Goal: Check status: Check status

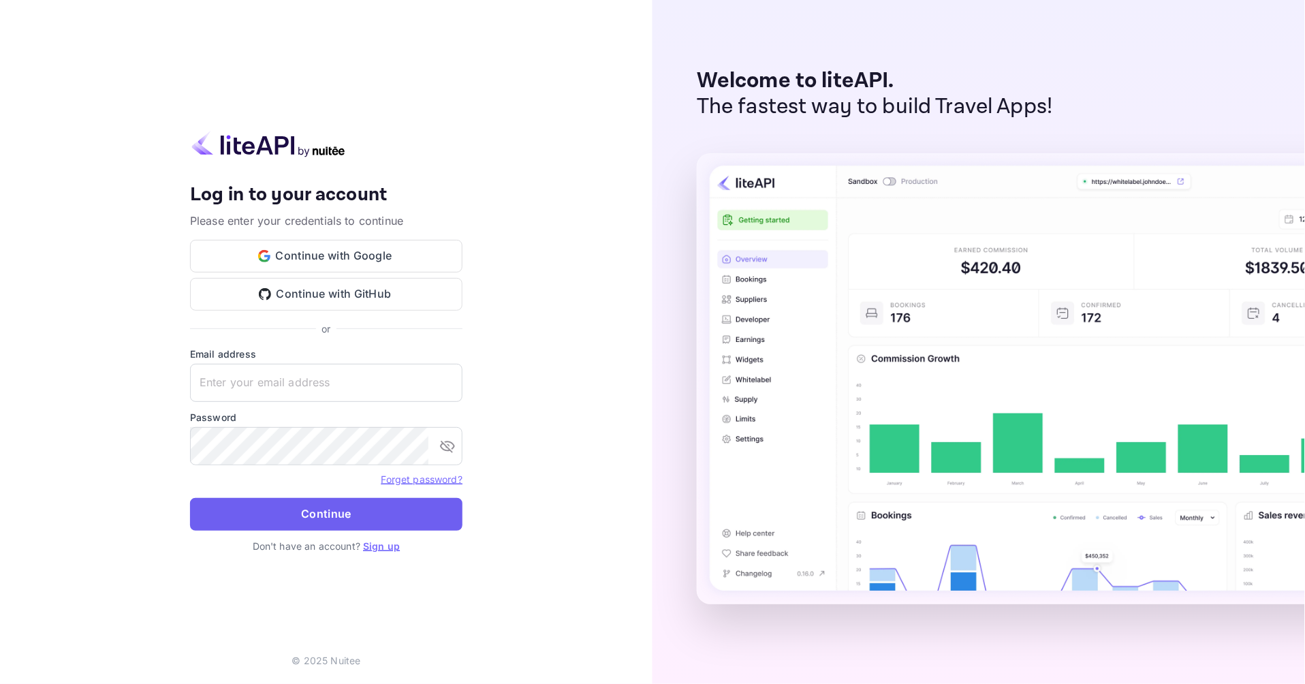
type input "[EMAIL_ADDRESS][DOMAIN_NAME]"
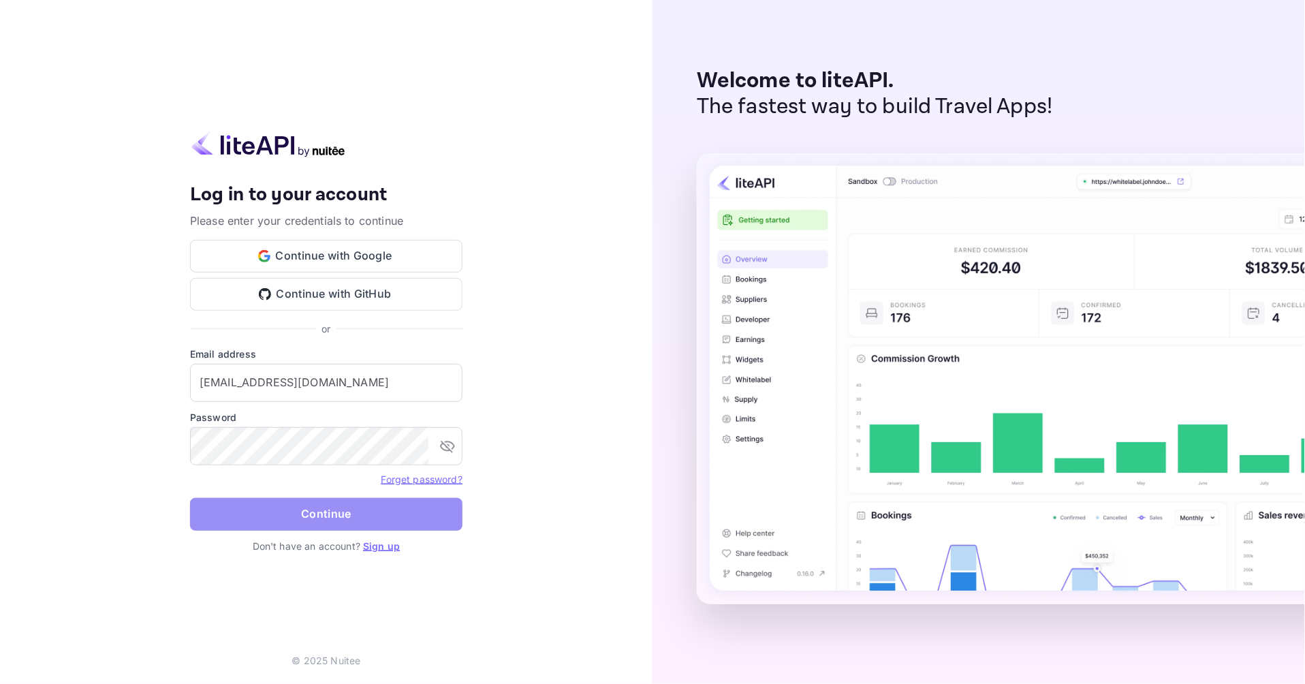
click at [433, 521] on button "Continue" at bounding box center [326, 514] width 272 height 33
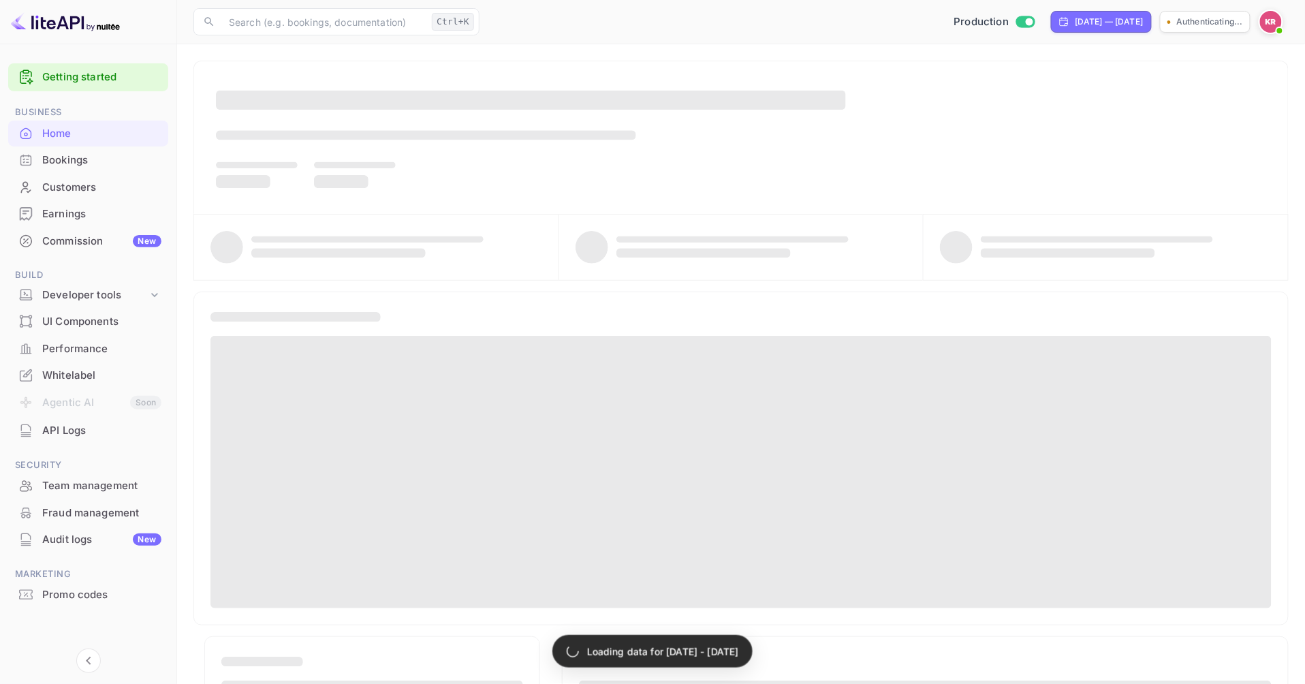
click at [50, 164] on div "Bookings" at bounding box center [101, 161] width 119 height 16
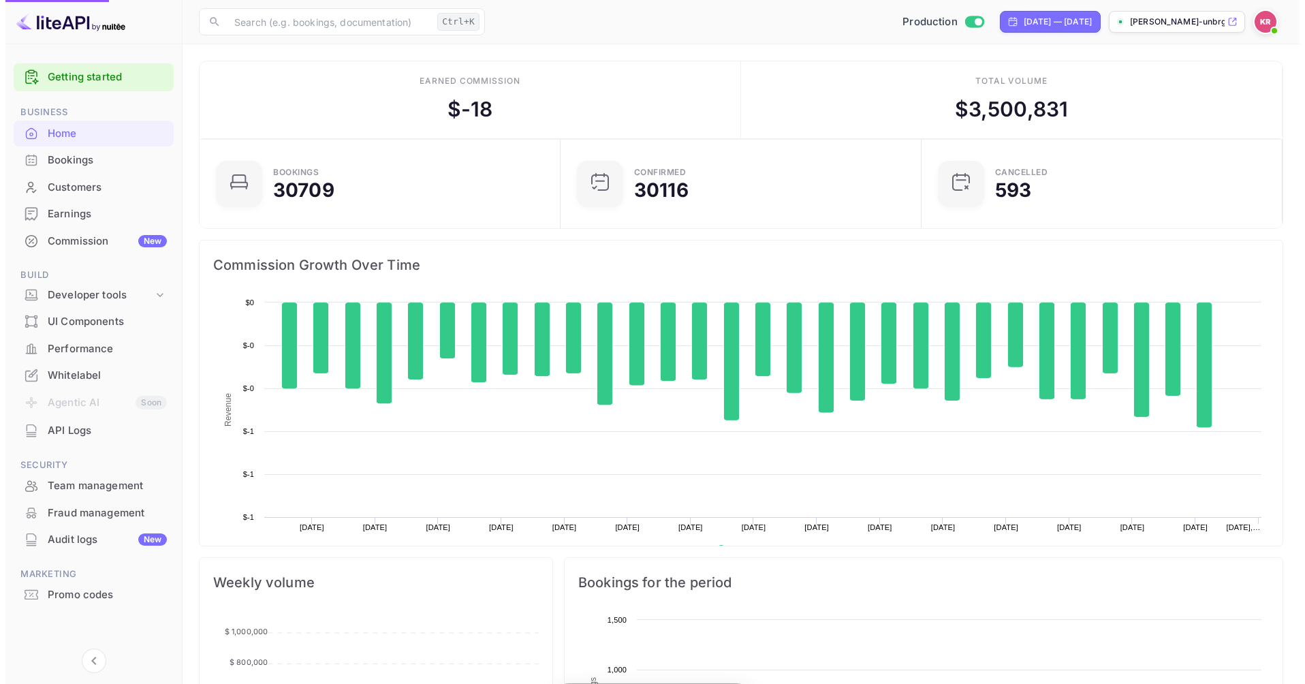
scroll to position [210, 341]
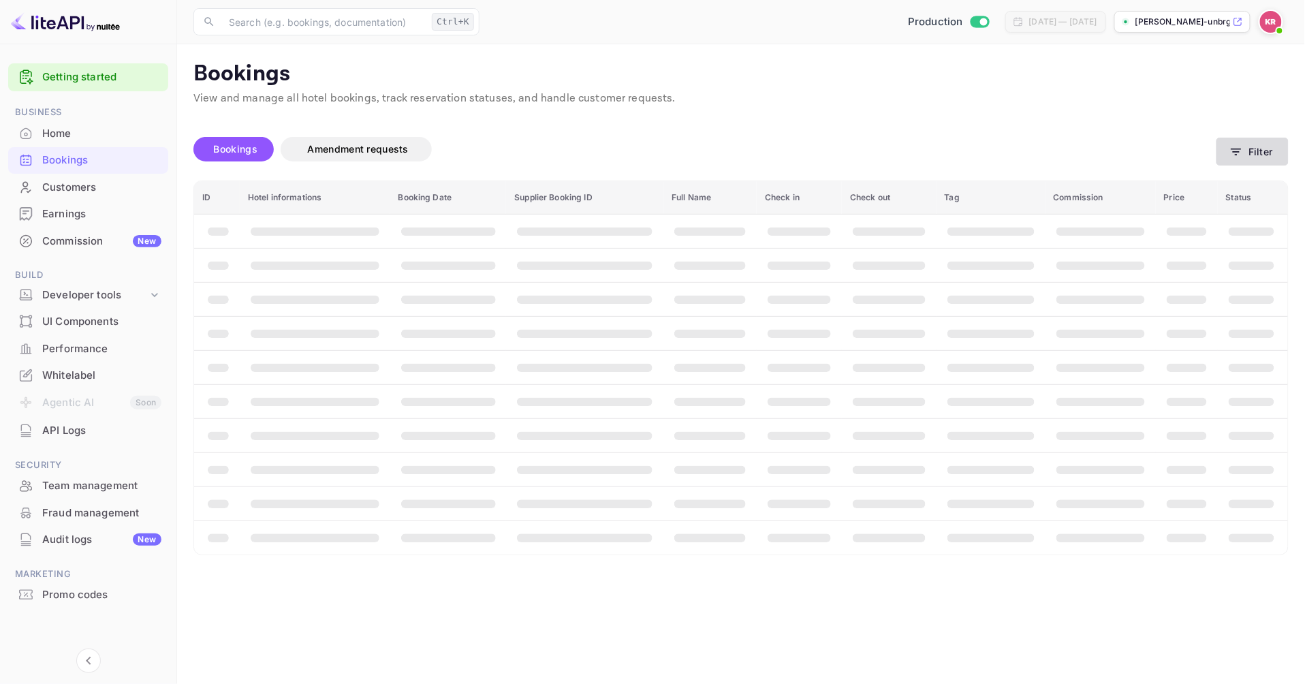
click at [1265, 146] on button "Filter" at bounding box center [1252, 152] width 72 height 28
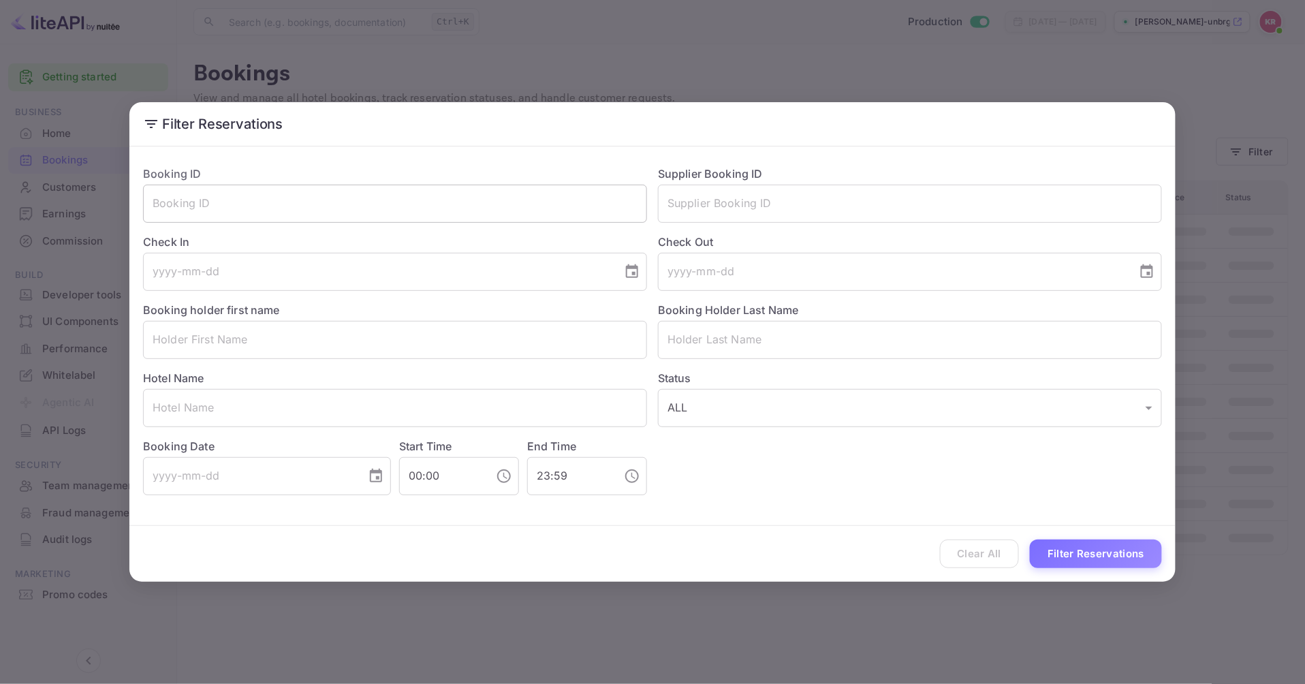
click at [201, 205] on input "text" at bounding box center [395, 204] width 504 height 38
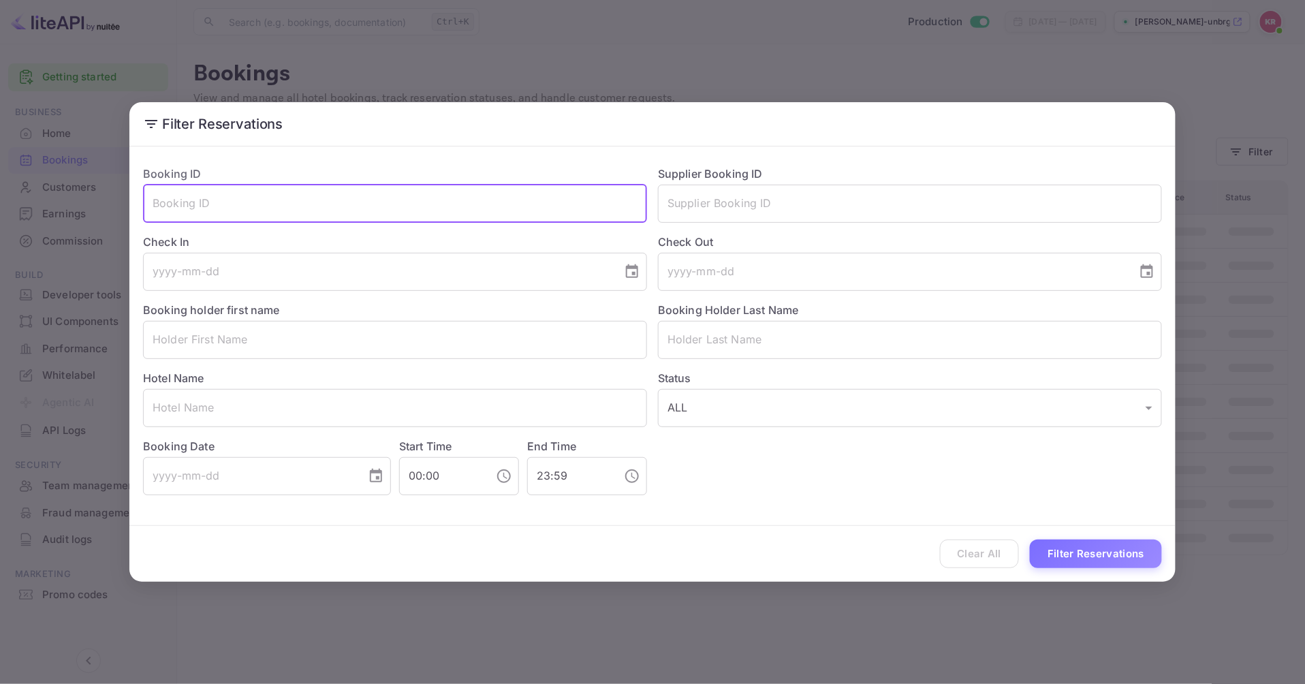
paste input "q8XcztxqT"
type input "q8XcztxqT"
click at [1030, 539] on button "Filter Reservations" at bounding box center [1096, 553] width 132 height 29
